Goal: Book appointment/travel/reservation

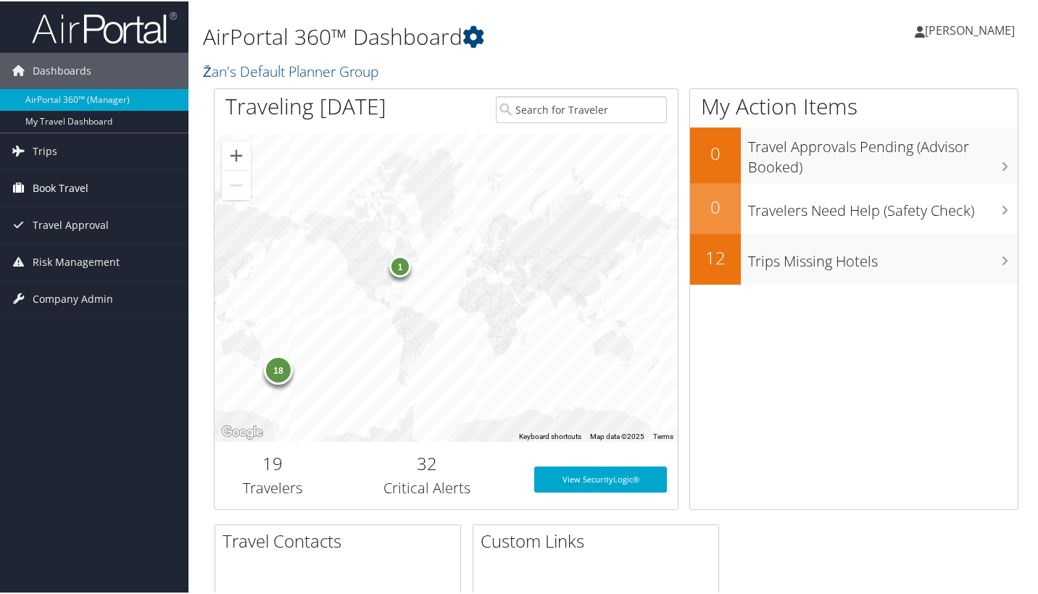
click at [78, 184] on span "Book Travel" at bounding box center [61, 187] width 56 height 36
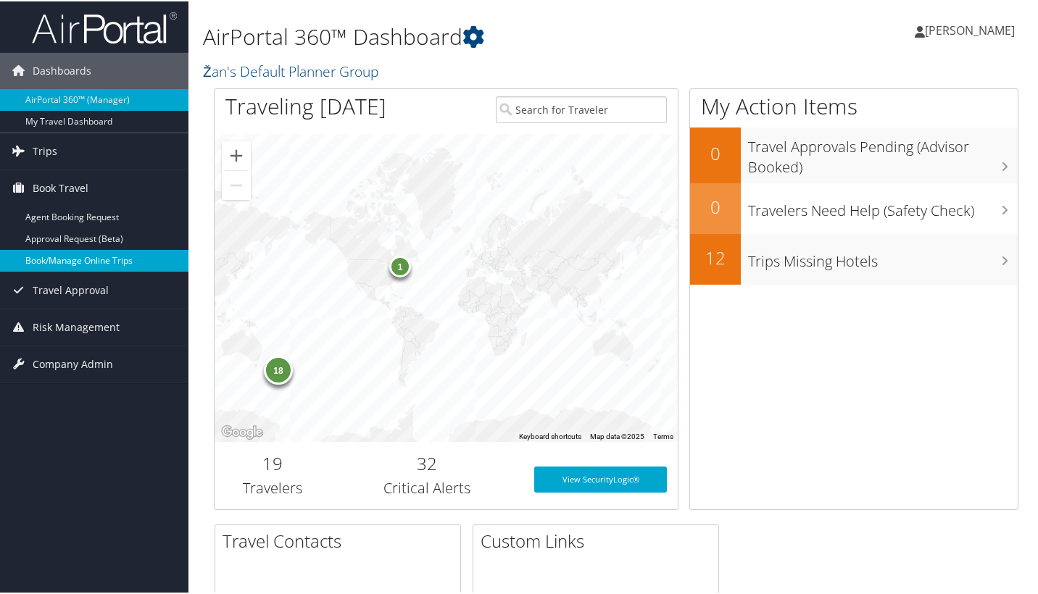
click at [75, 259] on link "Book/Manage Online Trips" at bounding box center [94, 260] width 188 height 22
